Goal: Navigation & Orientation: Find specific page/section

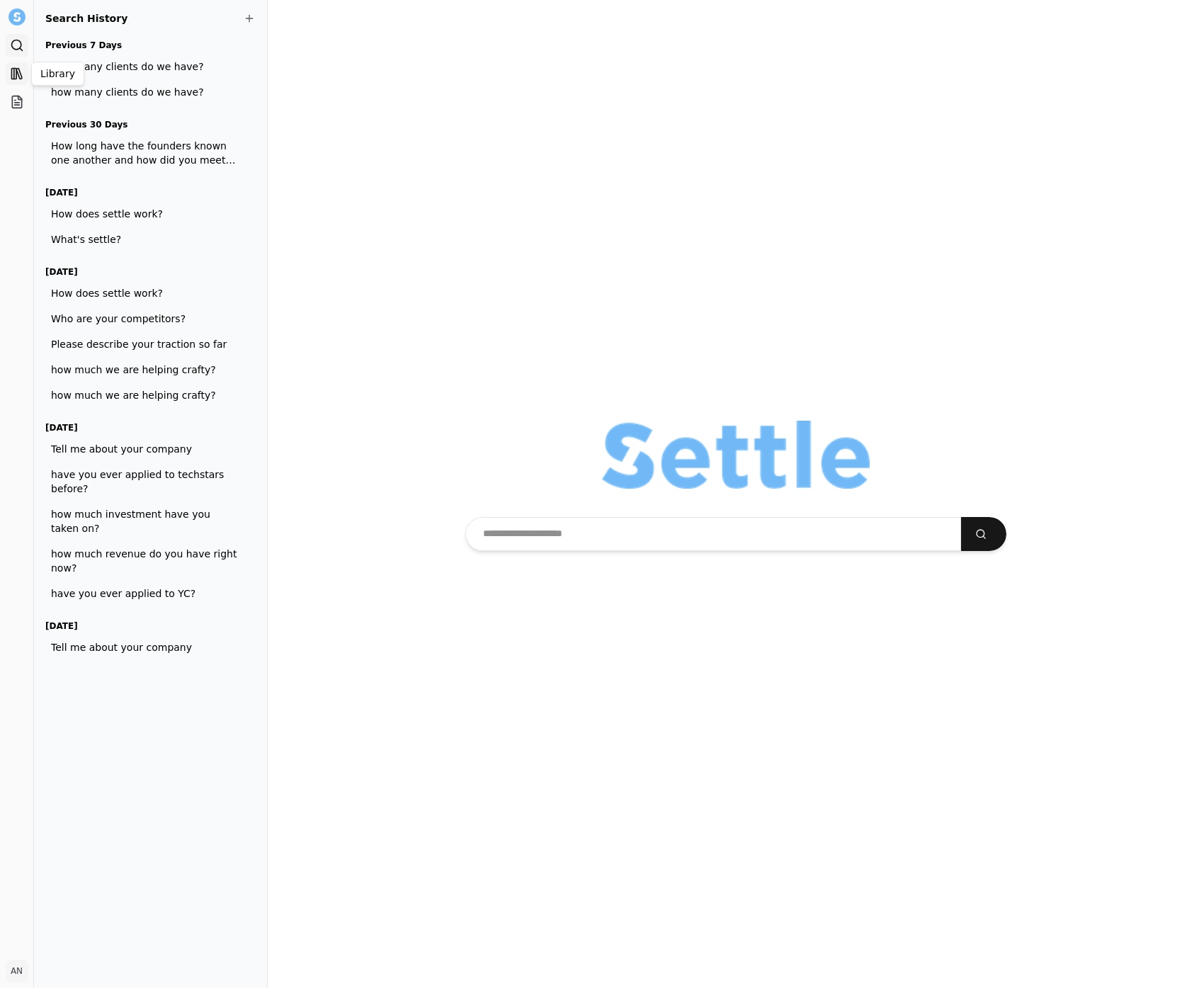
click at [7, 69] on link "Library" at bounding box center [17, 74] width 23 height 23
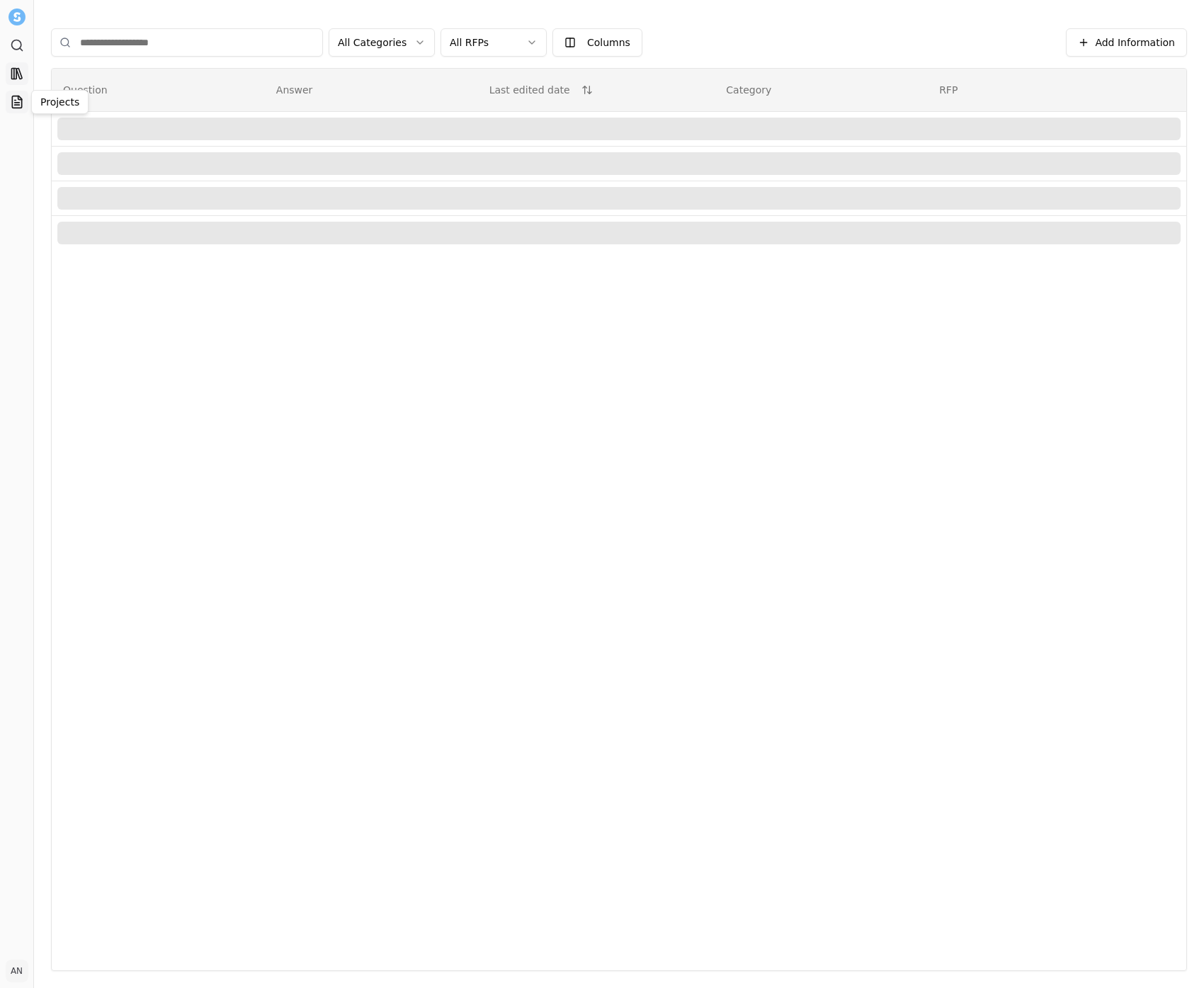
click at [18, 111] on link "Projects" at bounding box center [17, 102] width 23 height 23
